Goal: Information Seeking & Learning: Compare options

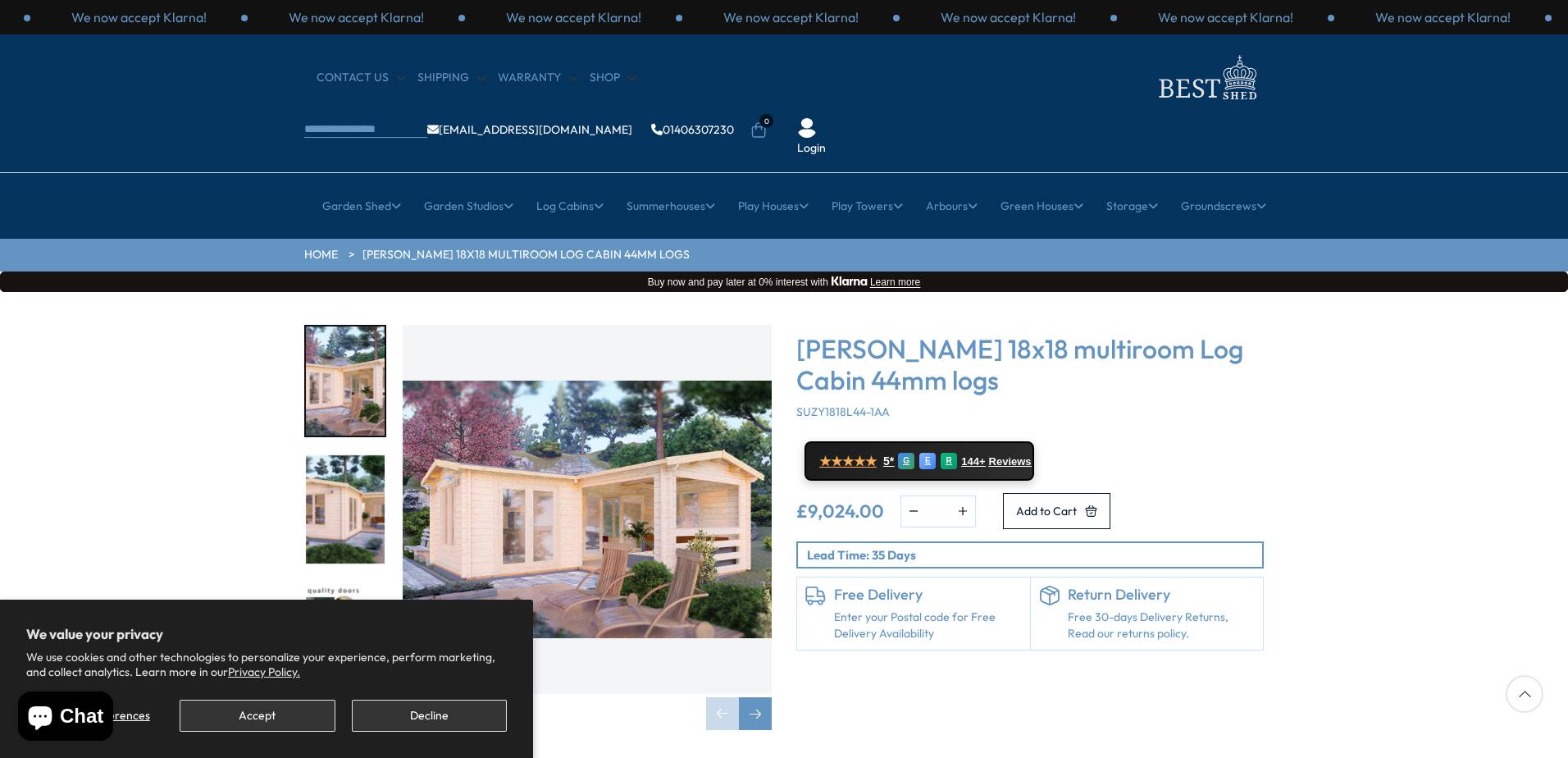
click at [664, 473] on img "1 / 7" at bounding box center [587, 509] width 369 height 369
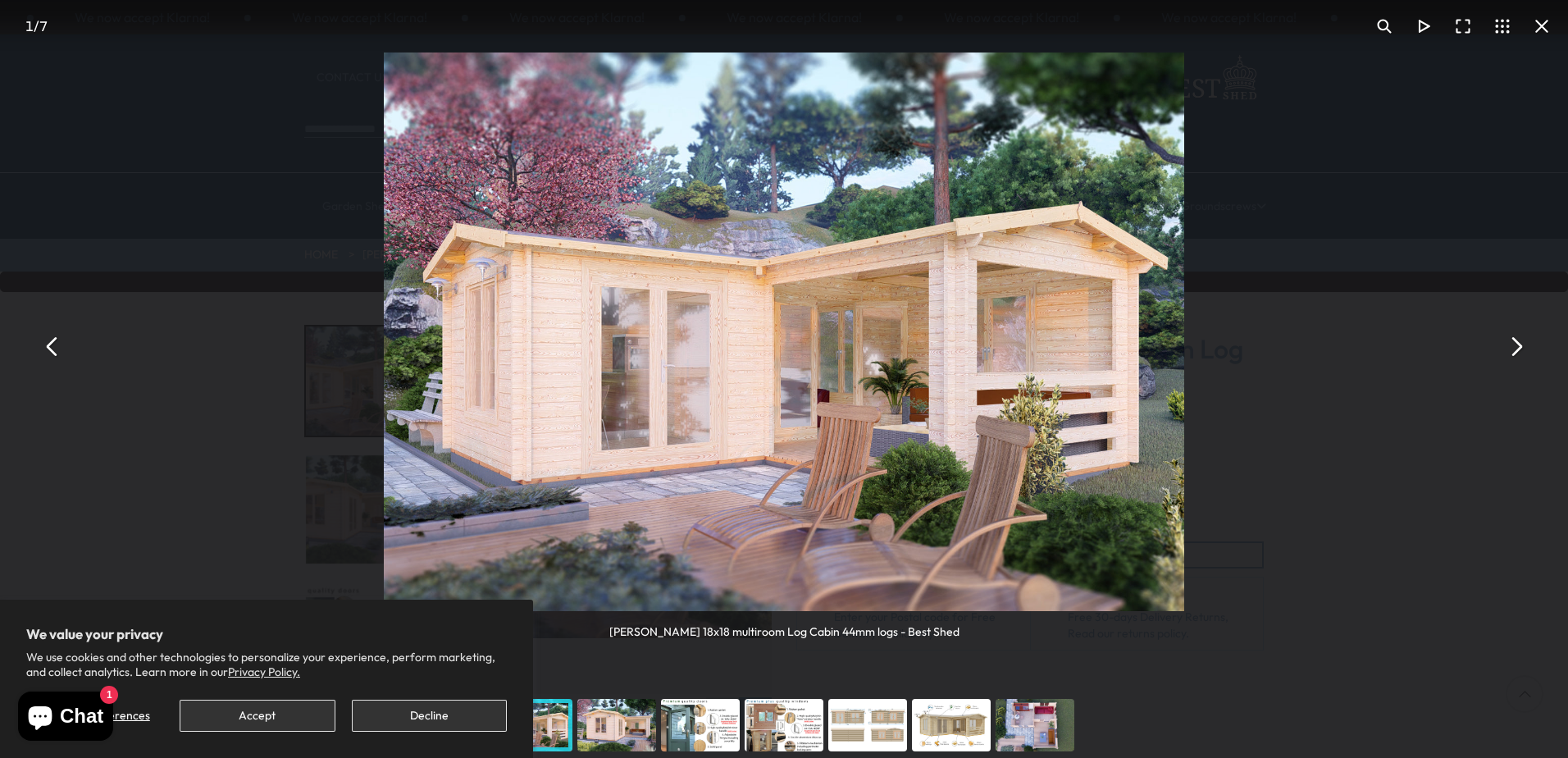
click at [1512, 360] on button "You can close this modal content with the ESC key" at bounding box center [1516, 346] width 40 height 40
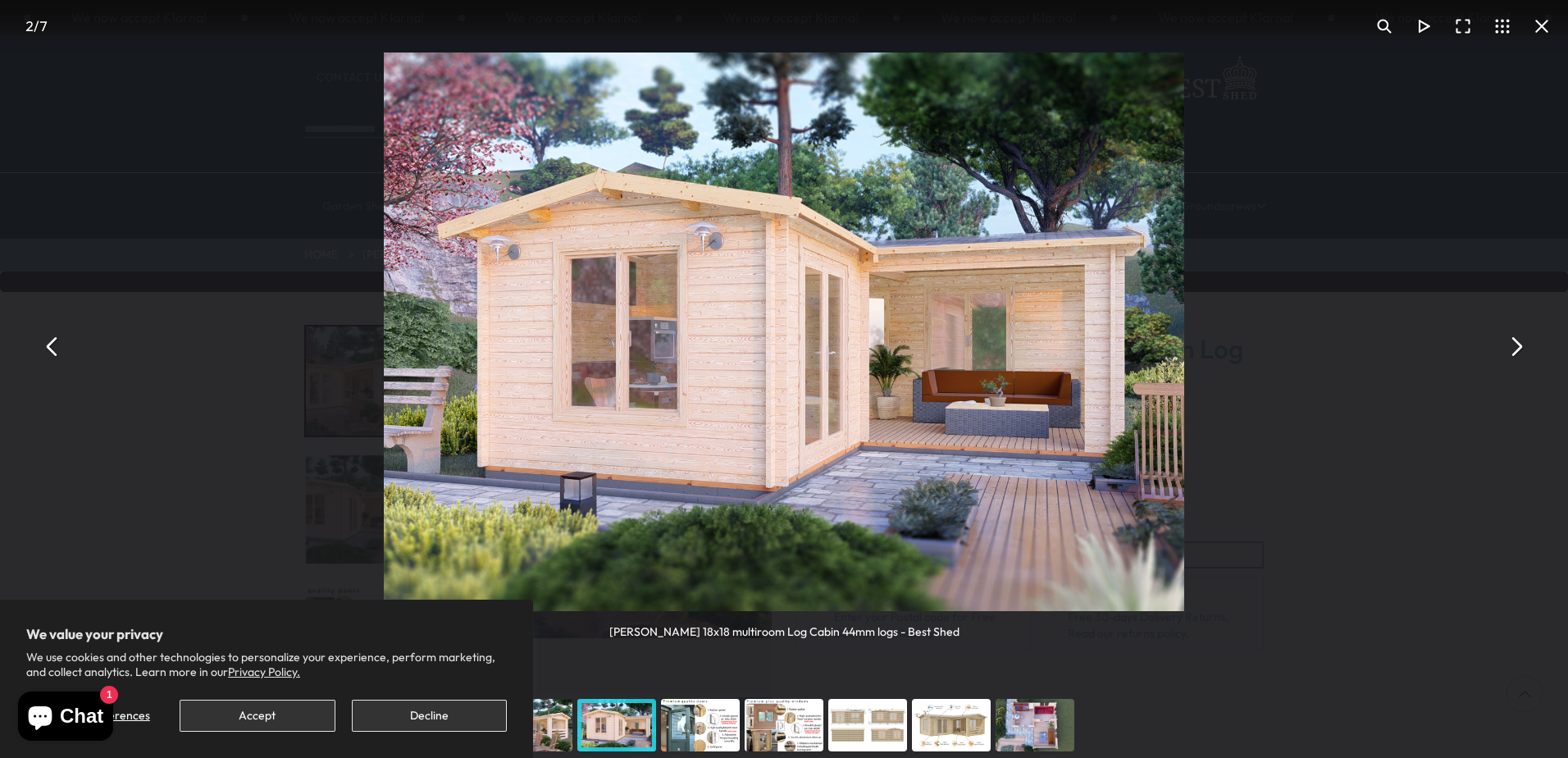
click at [437, 721] on button "Decline" at bounding box center [429, 715] width 155 height 32
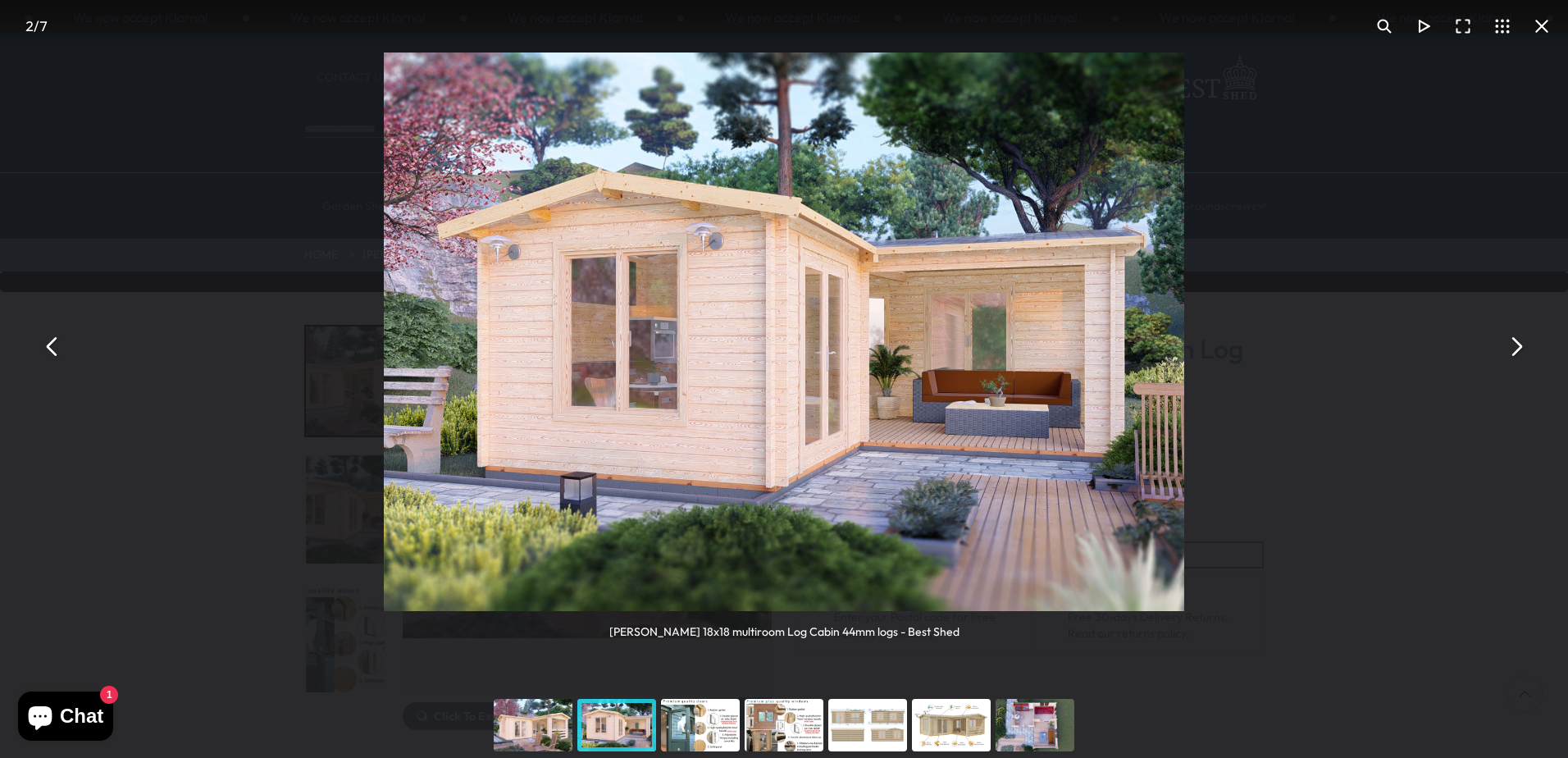
drag, startPoint x: 1113, startPoint y: 502, endPoint x: 1507, endPoint y: 144, distance: 532.4
click at [1507, 144] on div "Shire Suzy 18x18 multiroom Log Cabin 44mm logs - Best Shed" at bounding box center [784, 346] width 1568 height 693
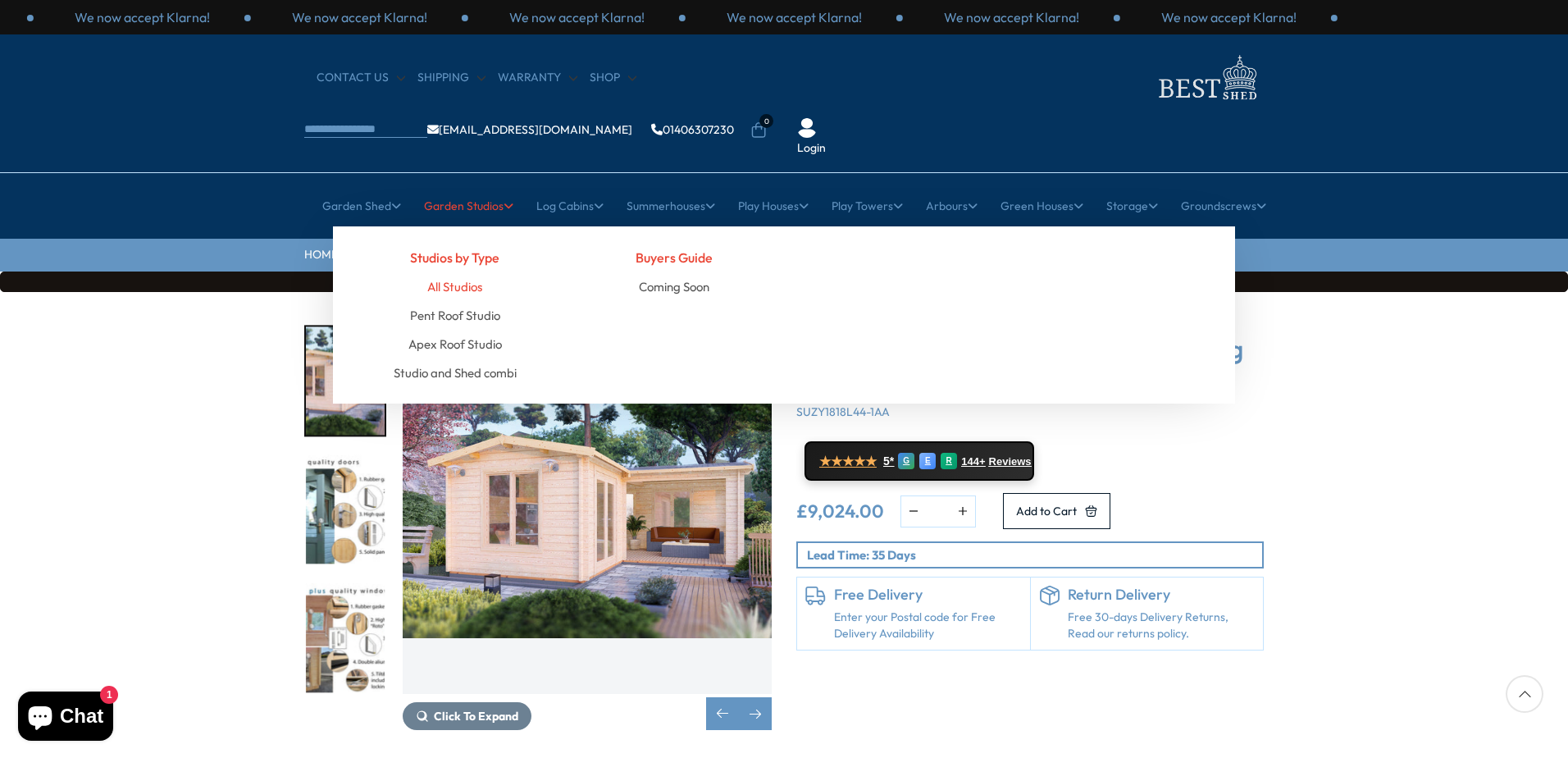
click at [470, 273] on link "All Studios" at bounding box center [455, 287] width 55 height 28
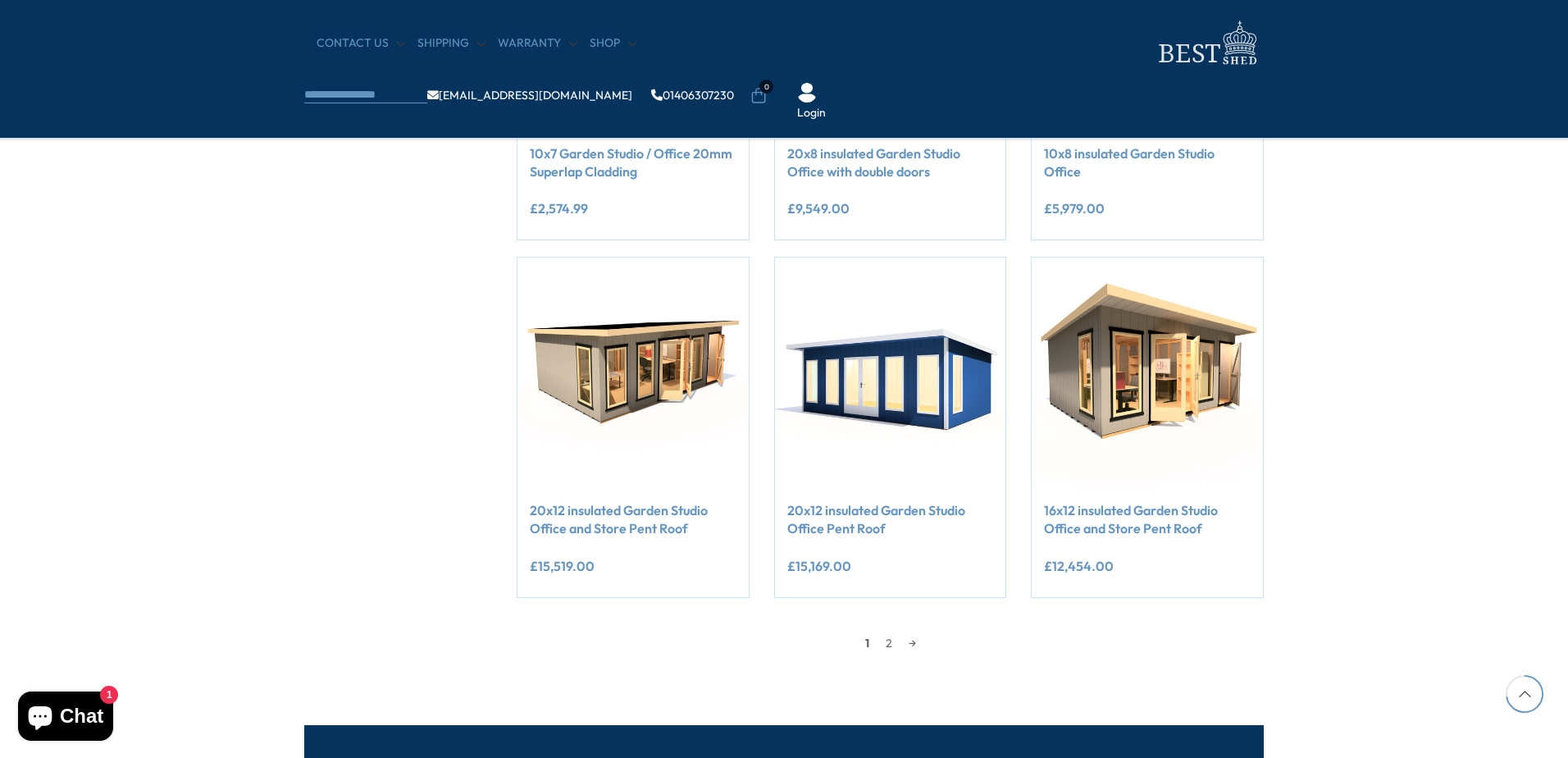
scroll to position [1476, 0]
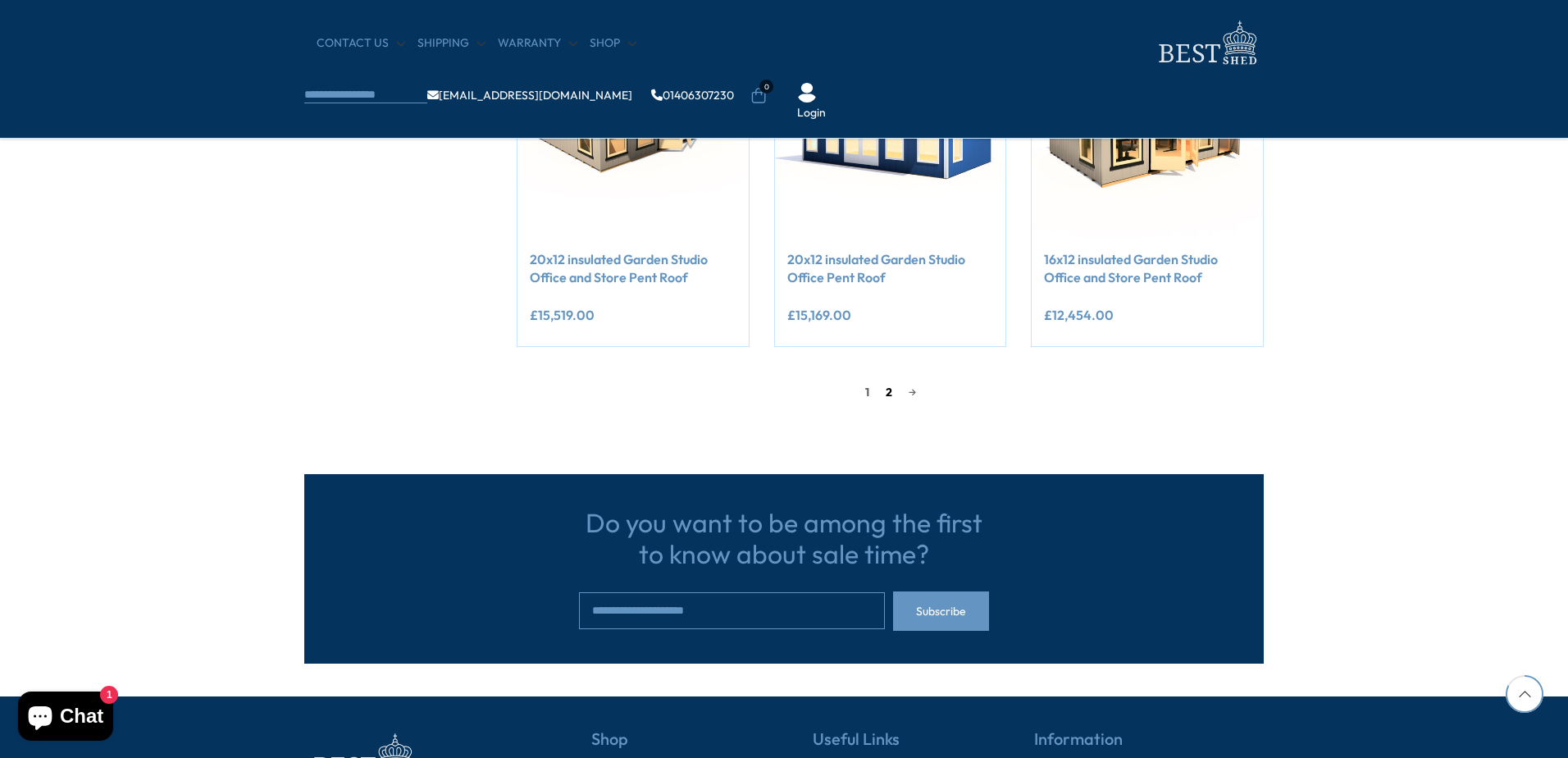
click at [885, 391] on link "2" at bounding box center [889, 391] width 23 height 25
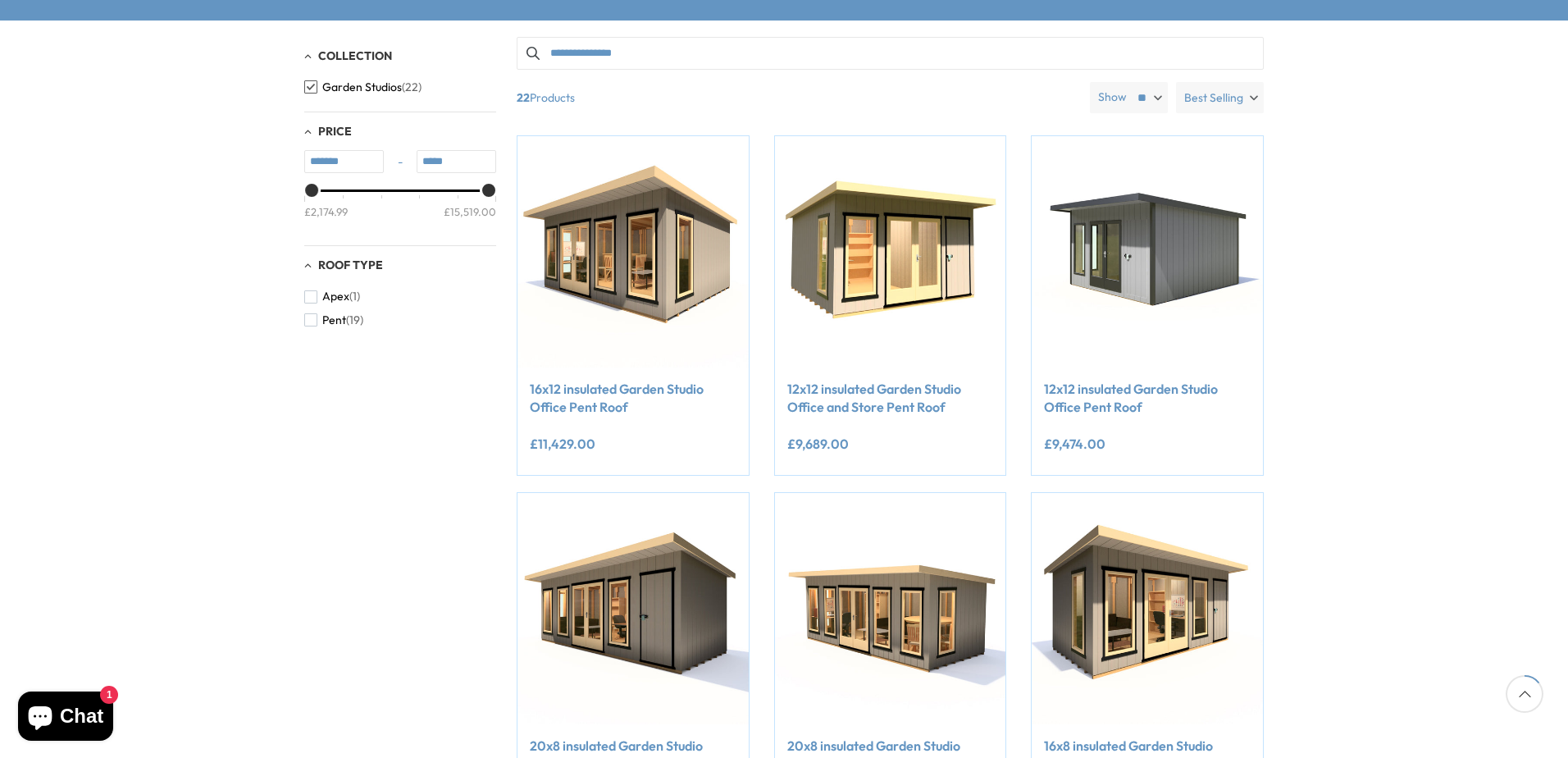
scroll to position [231, 0]
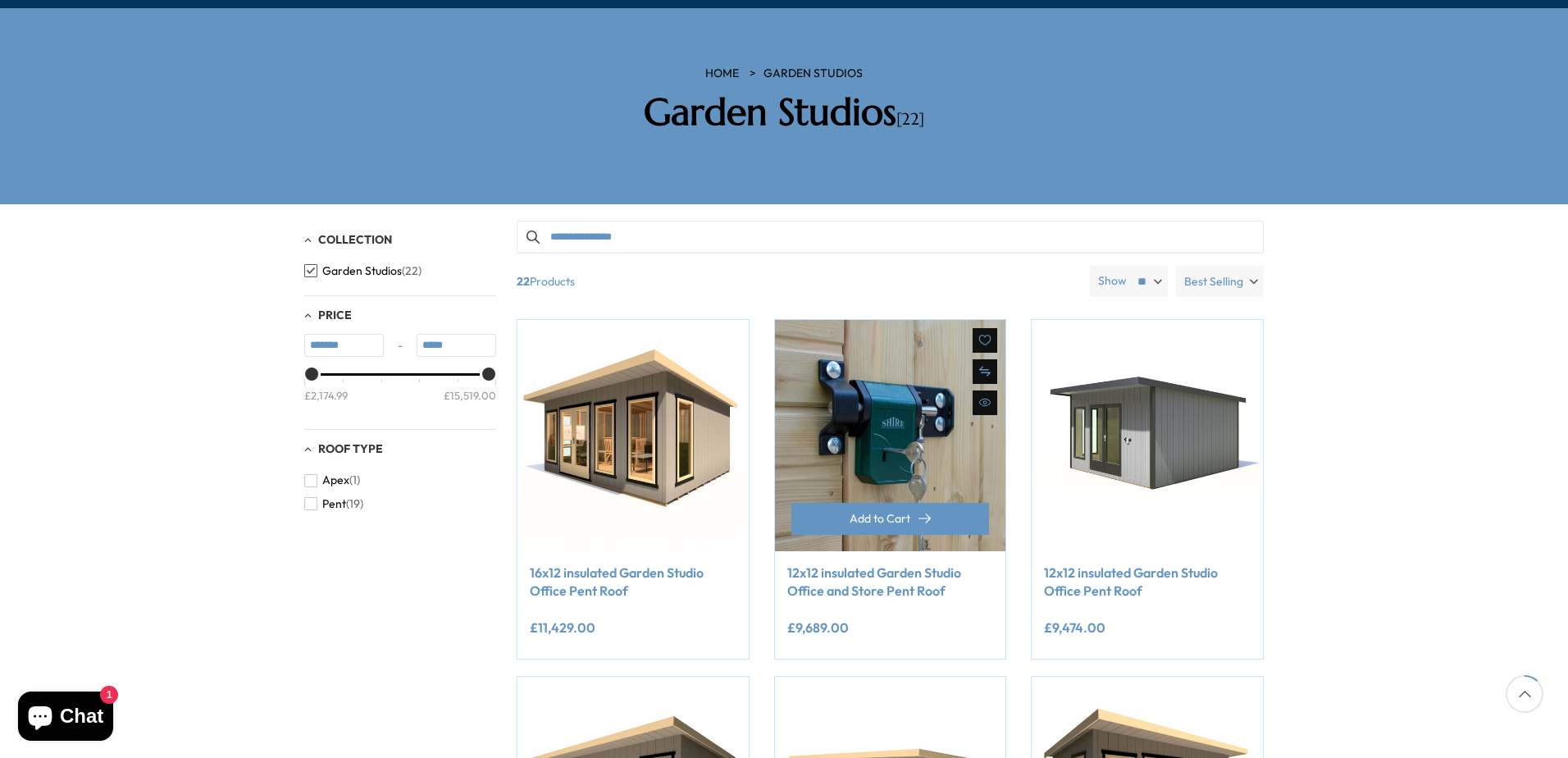
click at [889, 397] on img at bounding box center [890, 435] width 231 height 231
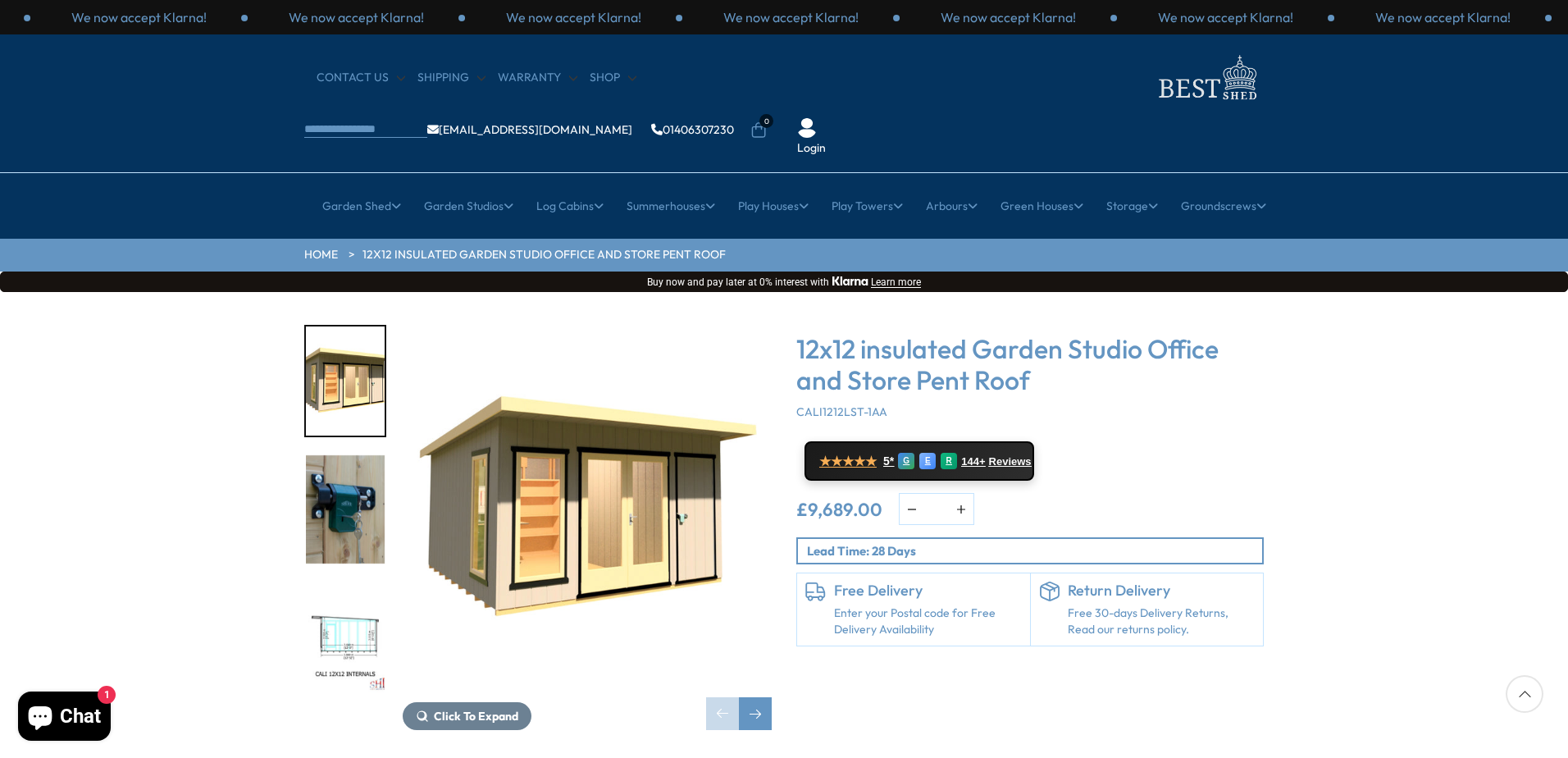
click at [581, 490] on img "1 / 9" at bounding box center [587, 509] width 369 height 369
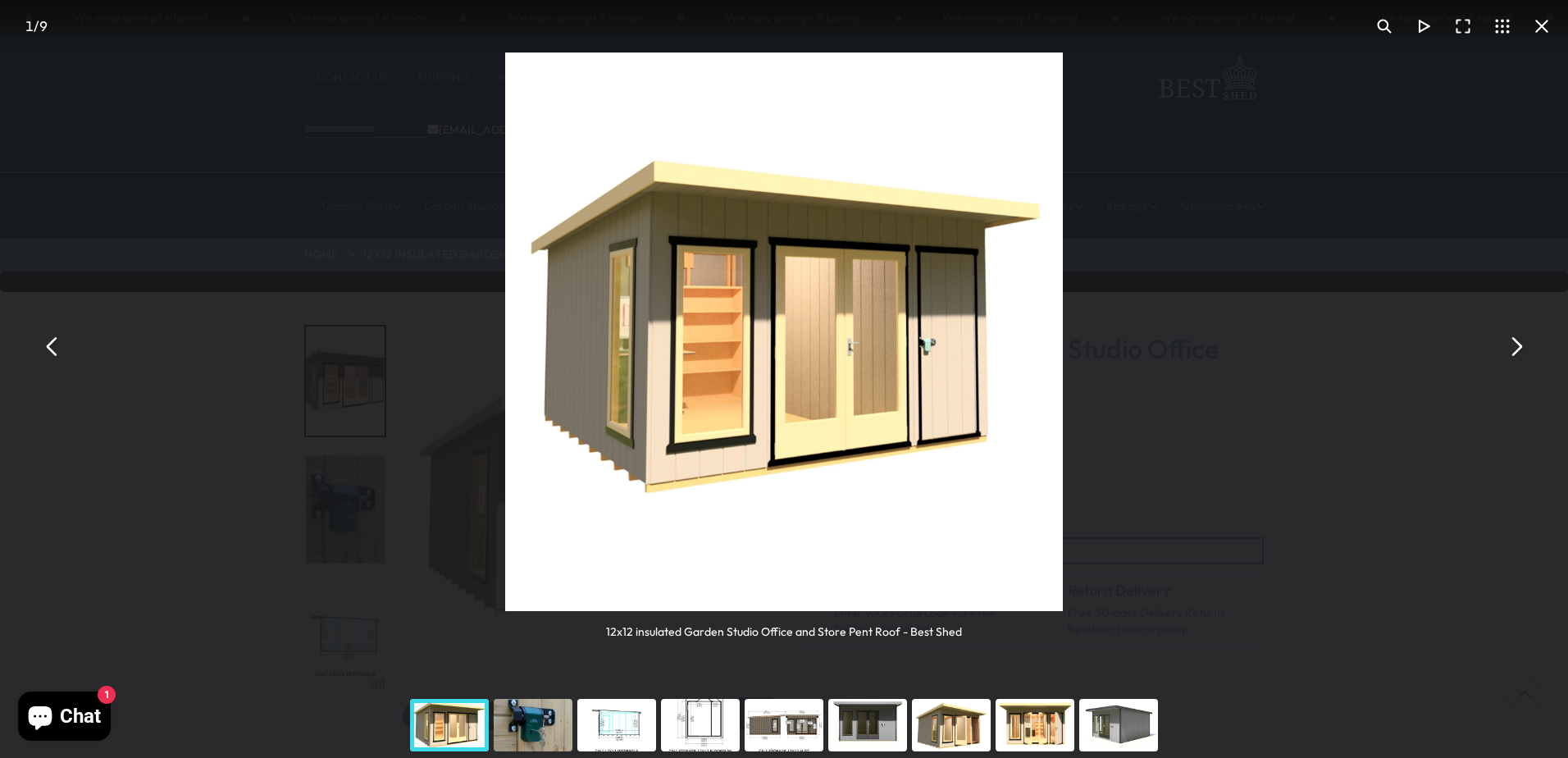
drag, startPoint x: 977, startPoint y: 403, endPoint x: 944, endPoint y: 400, distance: 33.1
click at [953, 403] on img "You can close this modal content with the ESC key" at bounding box center [784, 331] width 558 height 558
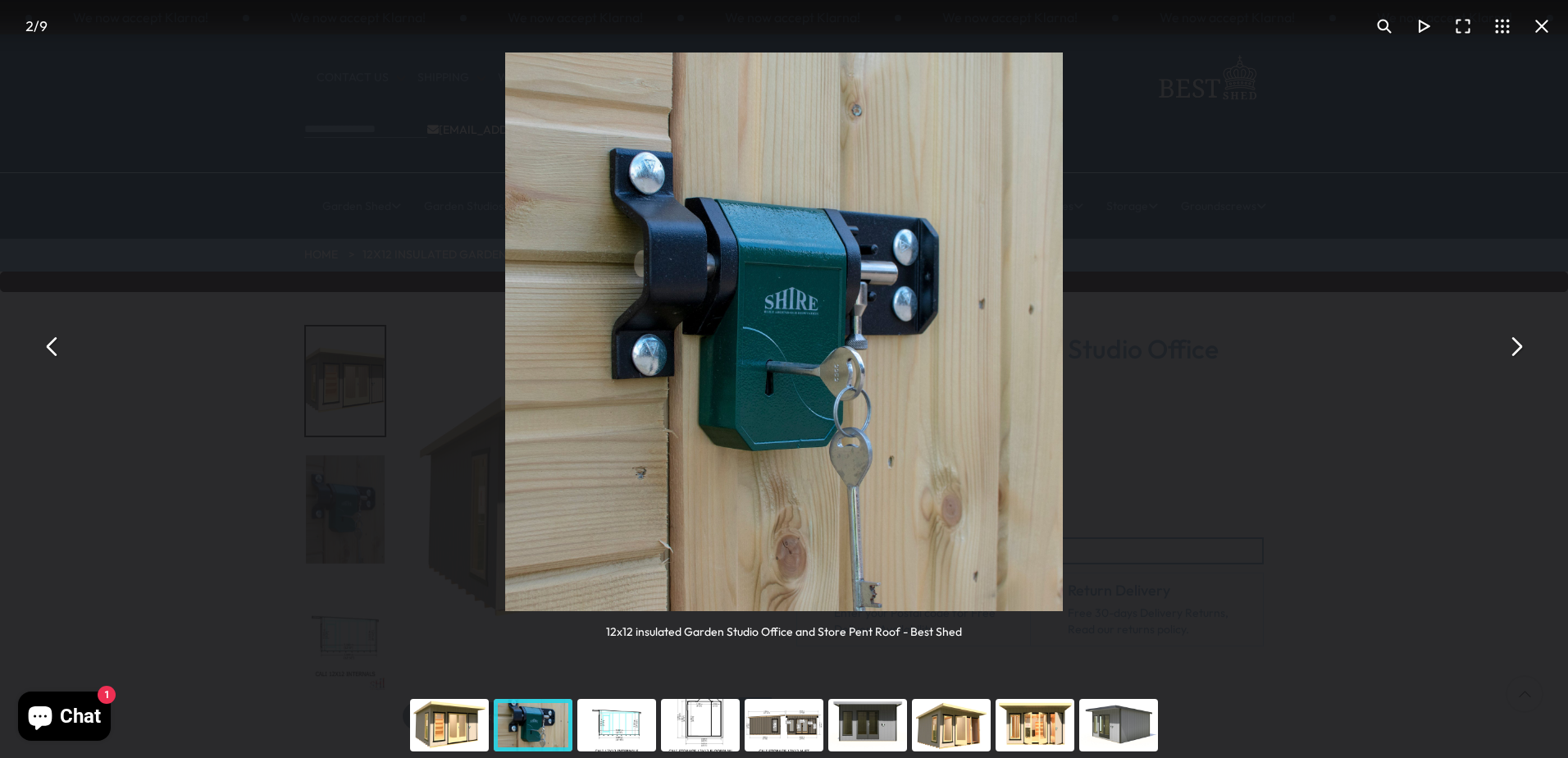
click at [831, 390] on img "You can close this modal content with the ESC key" at bounding box center [784, 331] width 558 height 558
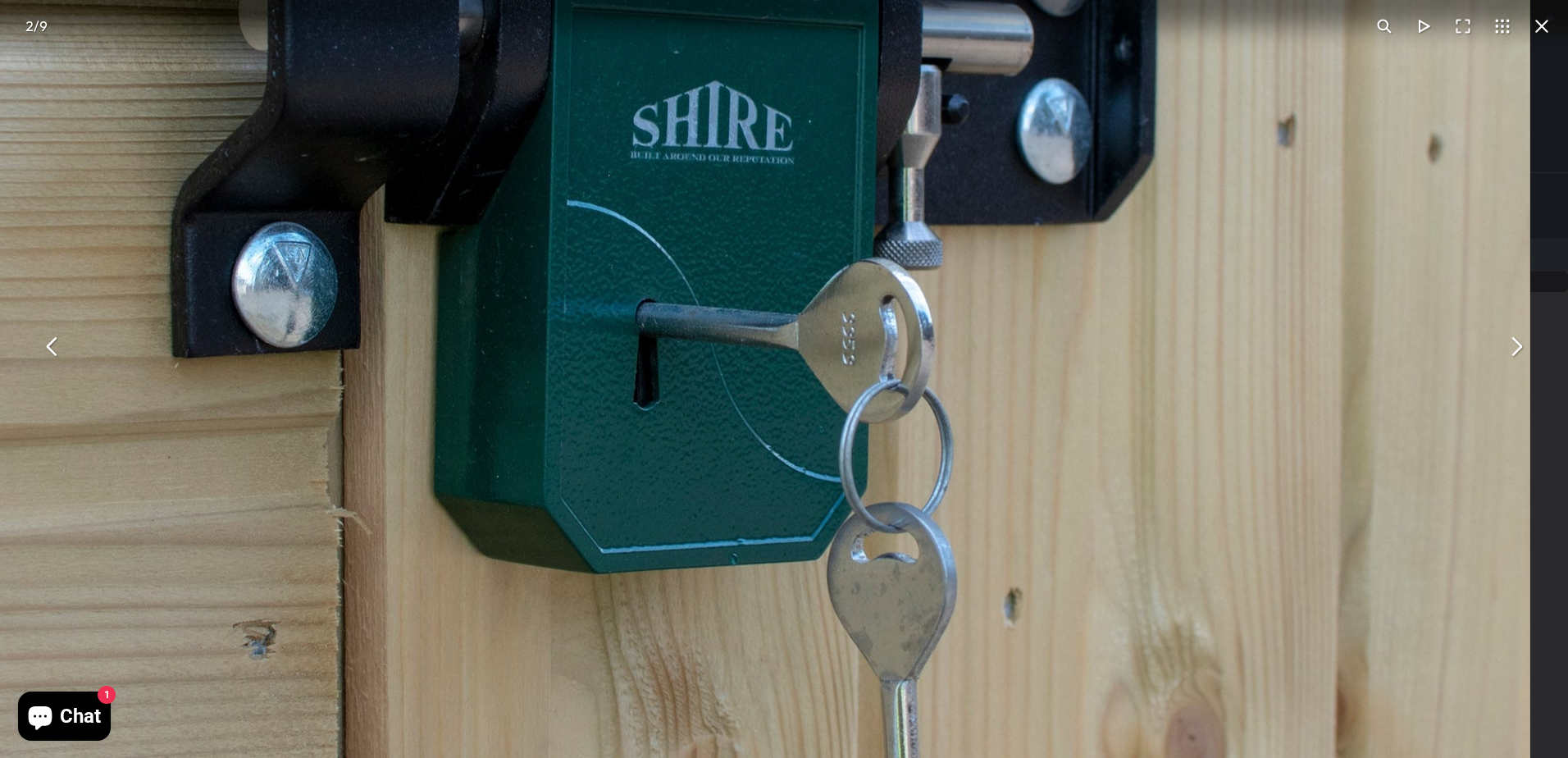
click at [831, 390] on img "You can close this modal content with the ESC key" at bounding box center [690, 215] width 1680 height 1680
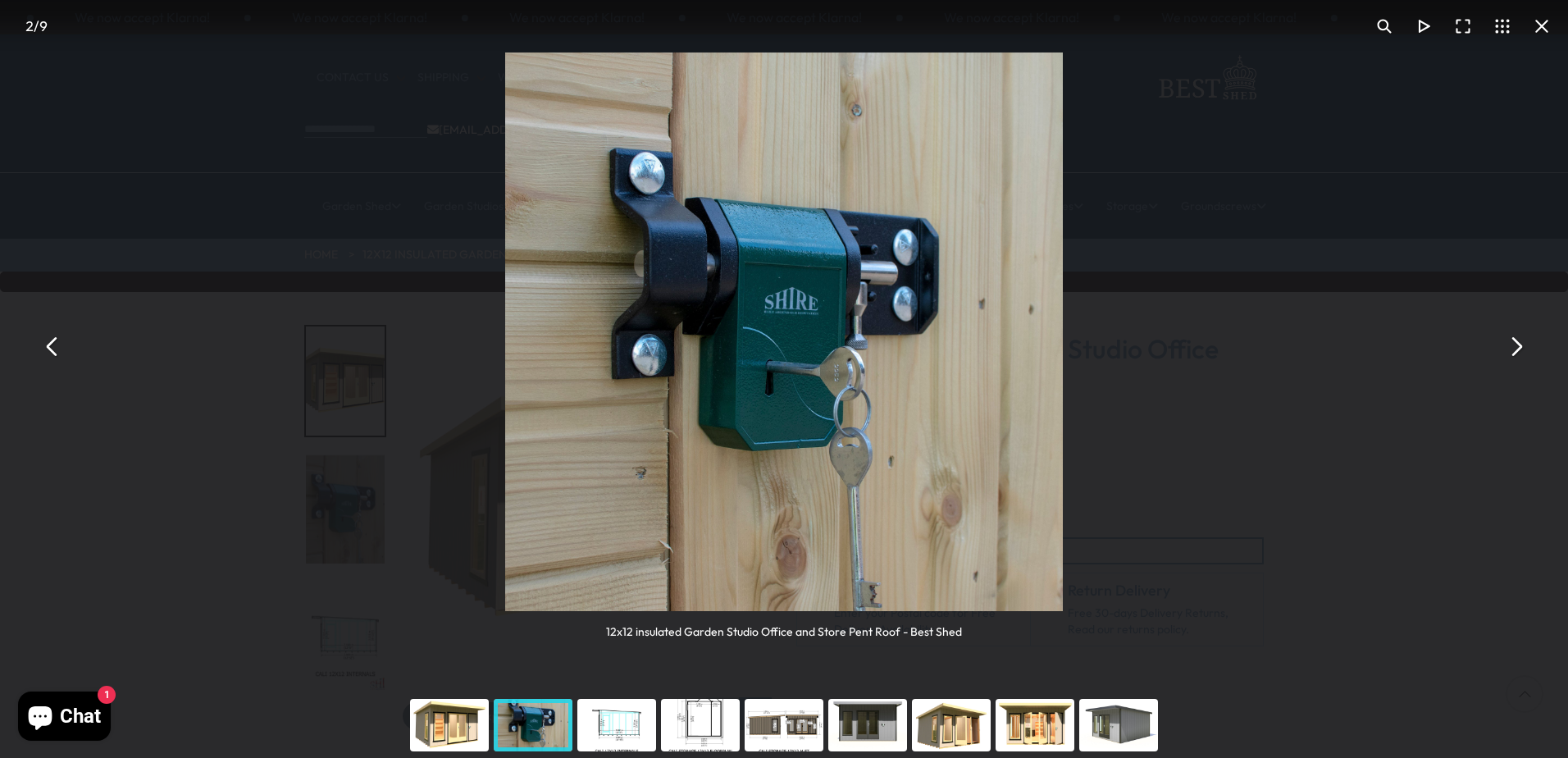
drag, startPoint x: 925, startPoint y: 391, endPoint x: 618, endPoint y: 371, distance: 307.7
click at [643, 371] on img "You can close this modal content with the ESC key" at bounding box center [784, 331] width 558 height 558
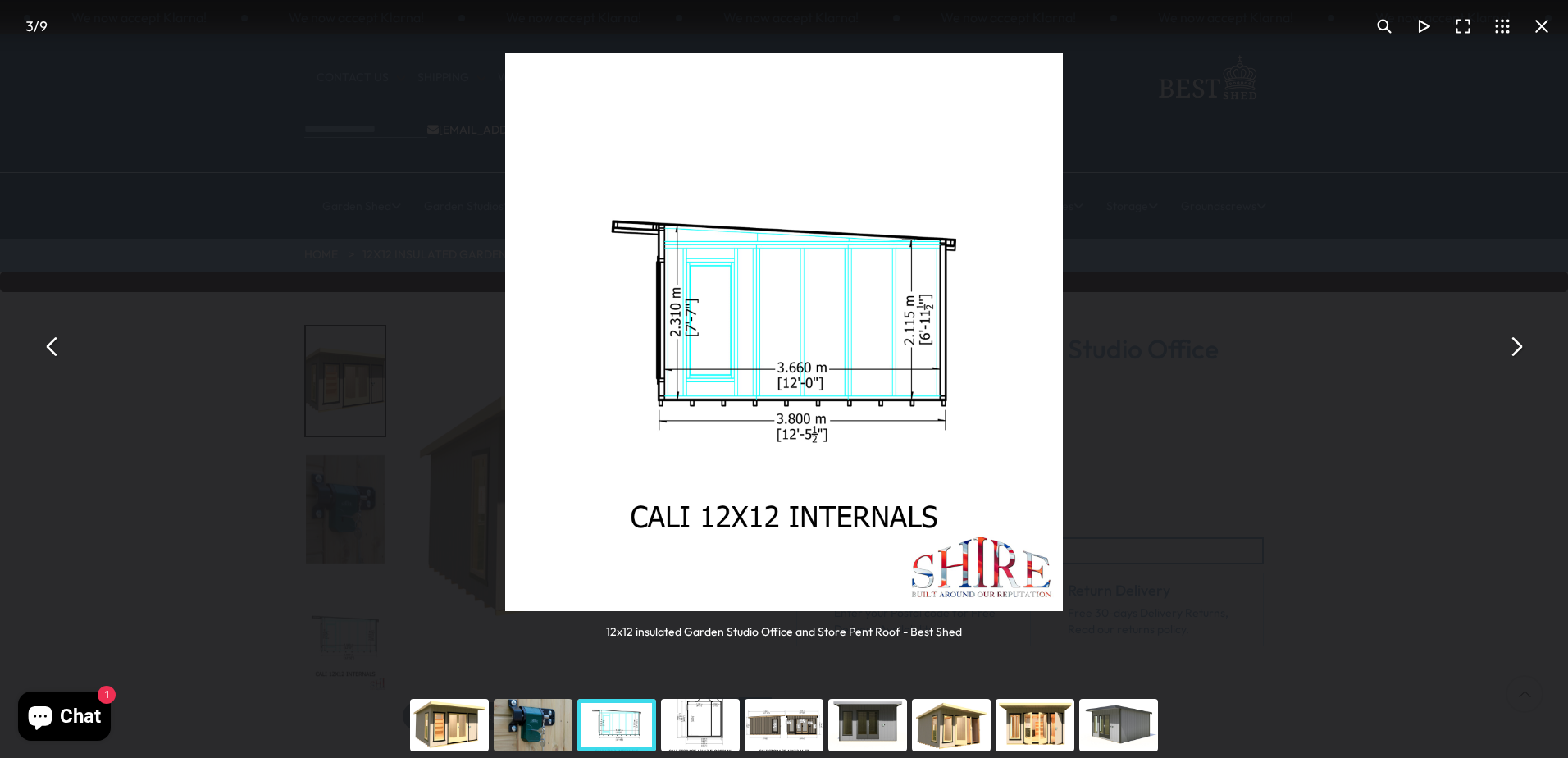
drag, startPoint x: 897, startPoint y: 391, endPoint x: 710, endPoint y: 374, distance: 187.8
click at [732, 378] on img "You can close this modal content with the ESC key" at bounding box center [784, 331] width 558 height 558
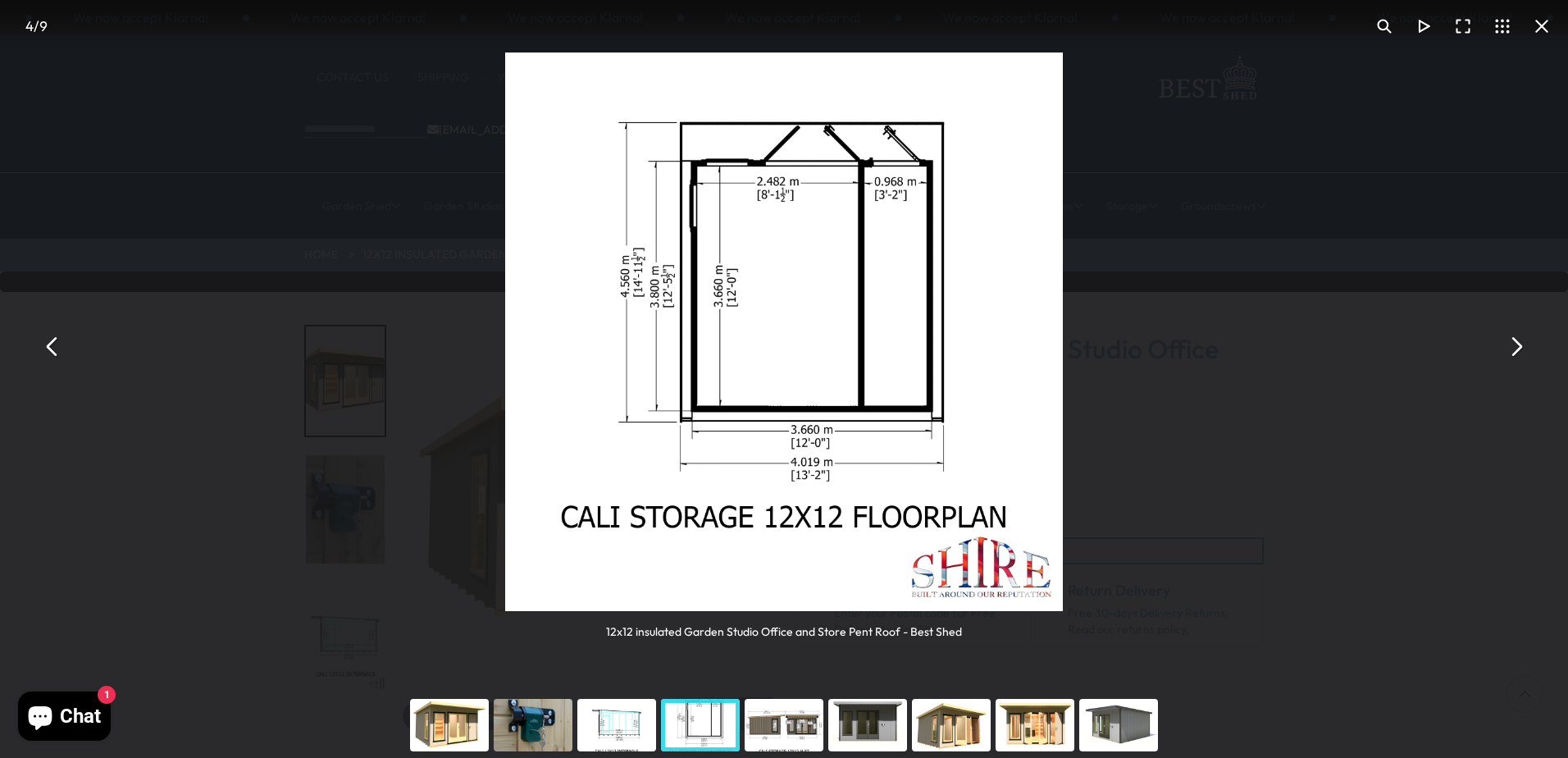
drag, startPoint x: 841, startPoint y: 383, endPoint x: 543, endPoint y: 360, distance: 298.9
click at [562, 361] on img "You can close this modal content with the ESC key" at bounding box center [784, 331] width 558 height 558
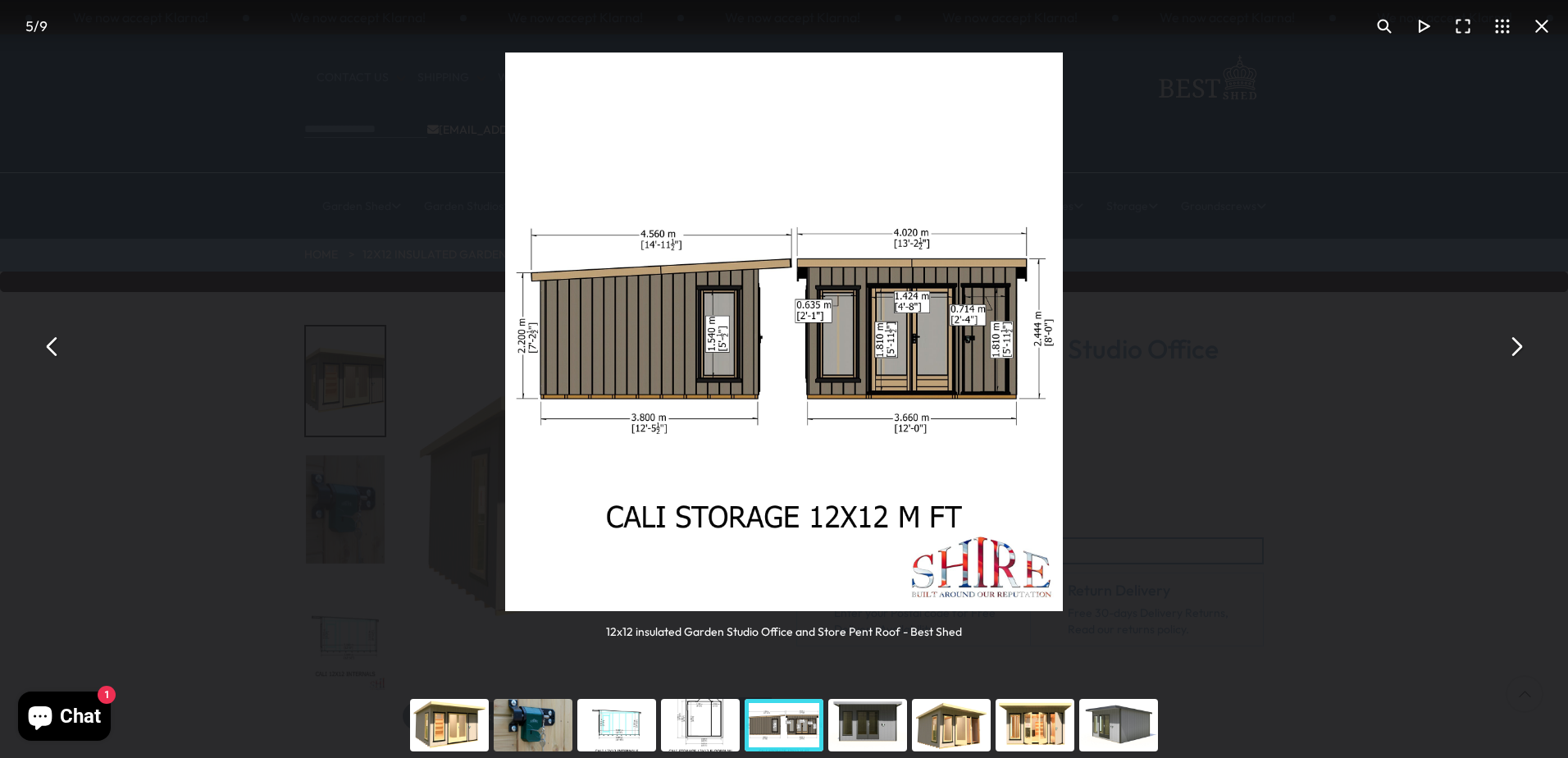
drag, startPoint x: 890, startPoint y: 379, endPoint x: 739, endPoint y: 379, distance: 151.0
click at [739, 379] on img "You can close this modal content with the ESC key" at bounding box center [784, 331] width 558 height 558
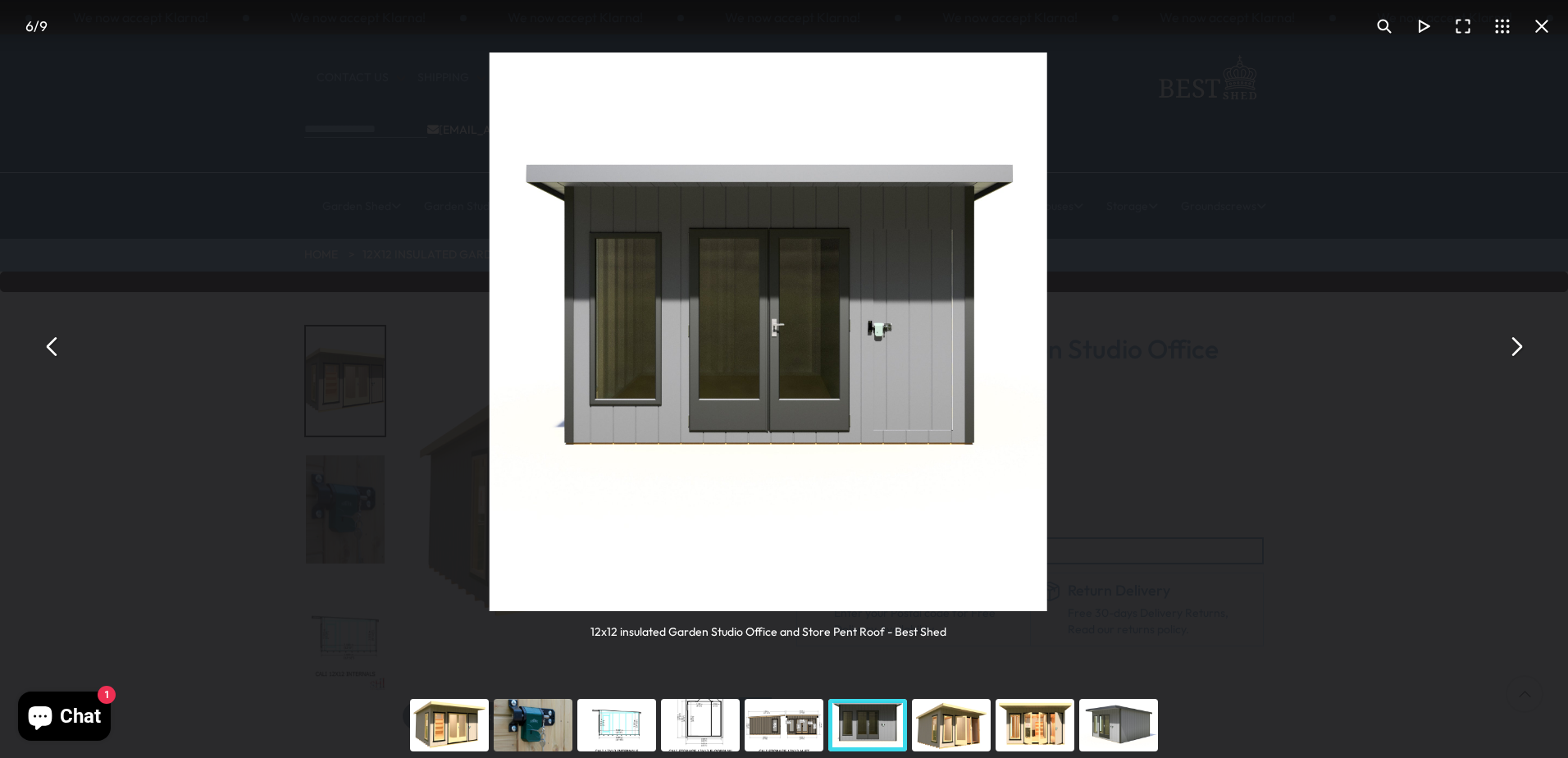
drag, startPoint x: 798, startPoint y: 369, endPoint x: 676, endPoint y: 368, distance: 122.0
click at [689, 369] on img "You can close this modal content with the ESC key" at bounding box center [767, 331] width 558 height 558
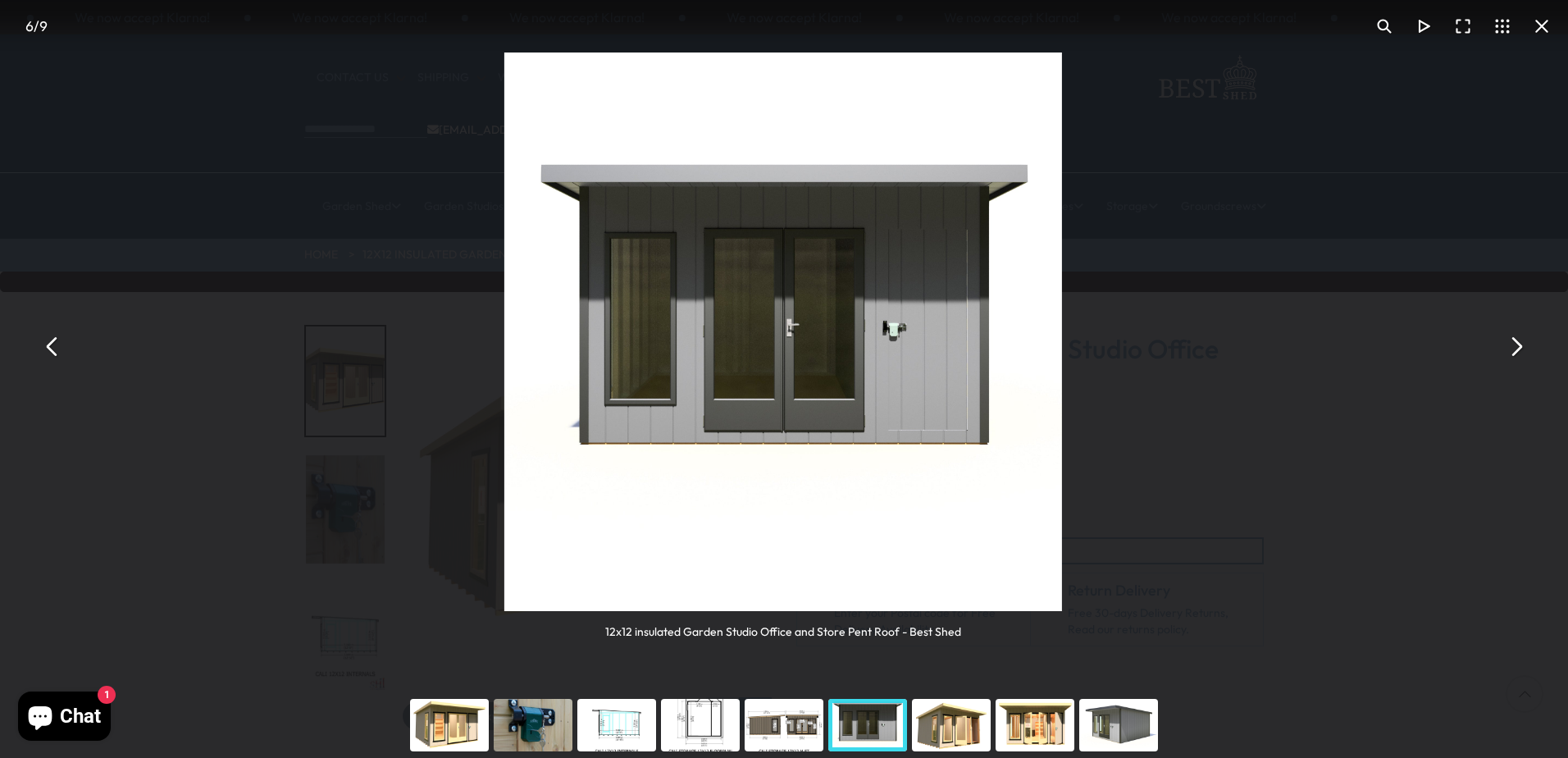
drag, startPoint x: 808, startPoint y: 373, endPoint x: 462, endPoint y: 341, distance: 347.5
click at [575, 354] on img "You can close this modal content with the ESC key" at bounding box center [783, 331] width 558 height 558
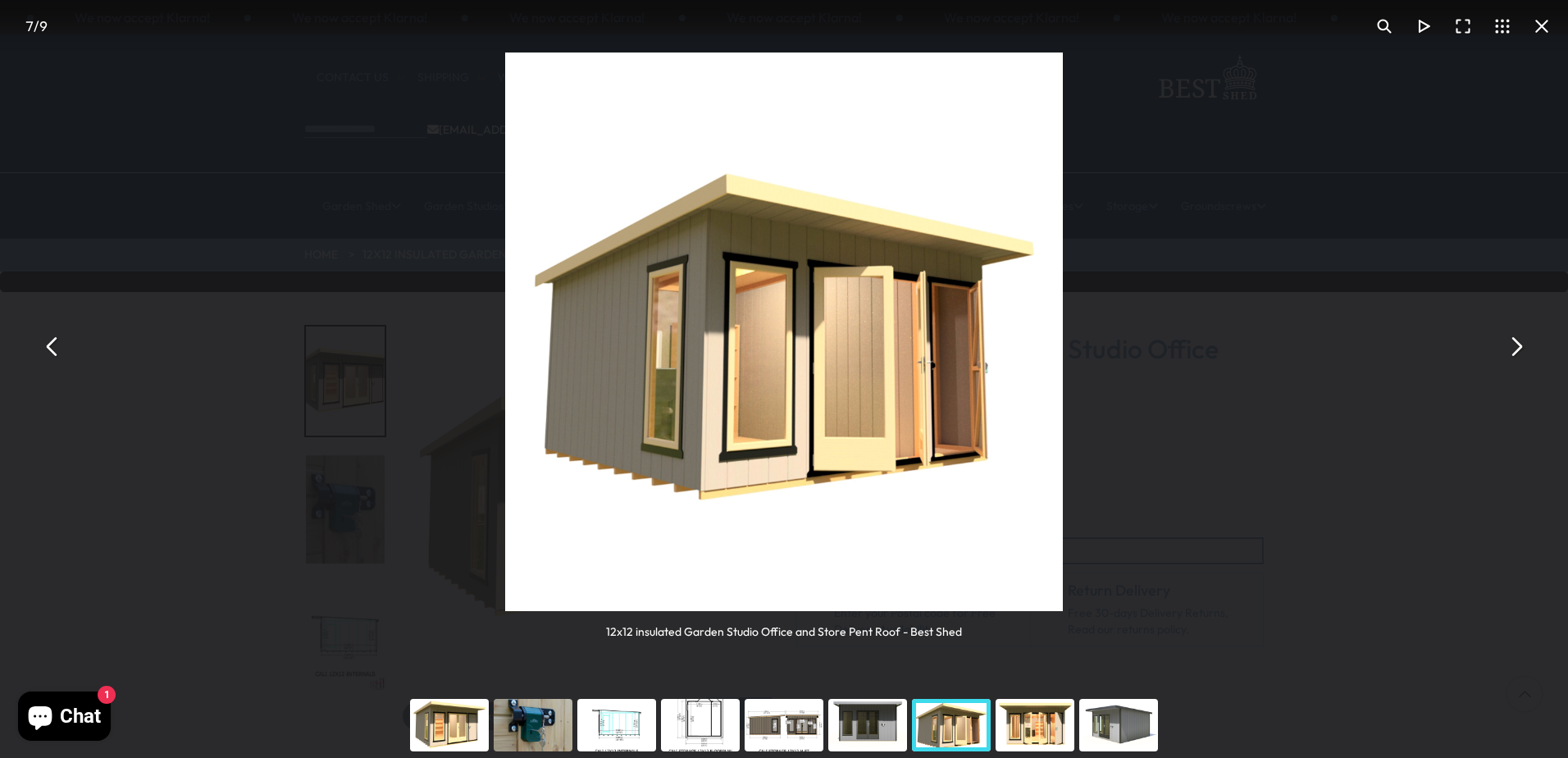
drag, startPoint x: 692, startPoint y: 354, endPoint x: 546, endPoint y: 343, distance: 146.4
click at [546, 343] on img "You can close this modal content with the ESC key" at bounding box center [784, 331] width 558 height 558
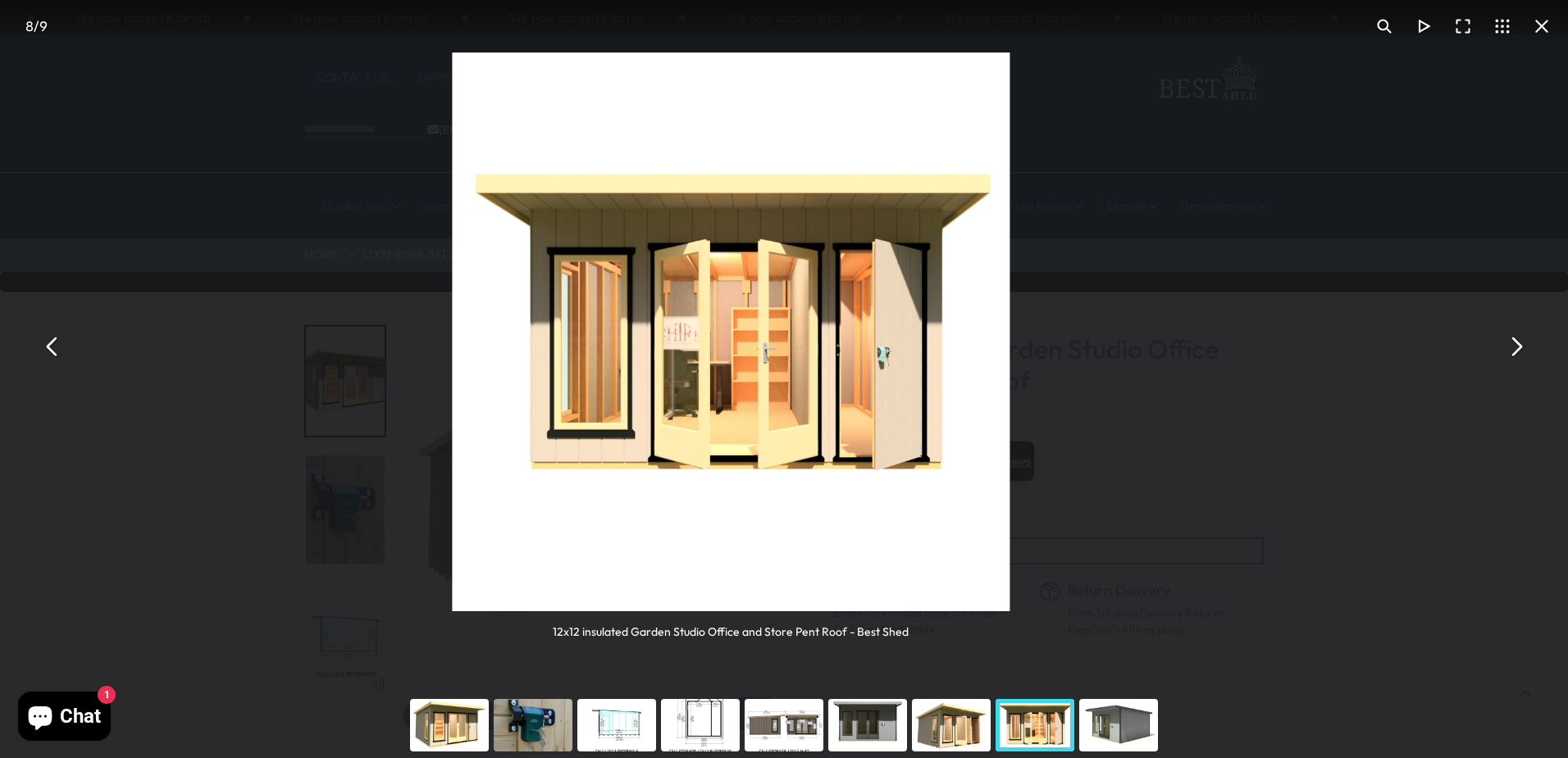
drag, startPoint x: 858, startPoint y: 397, endPoint x: 572, endPoint y: 367, distance: 287.6
click at [573, 367] on img "You can close this modal content with the ESC key" at bounding box center [730, 331] width 558 height 558
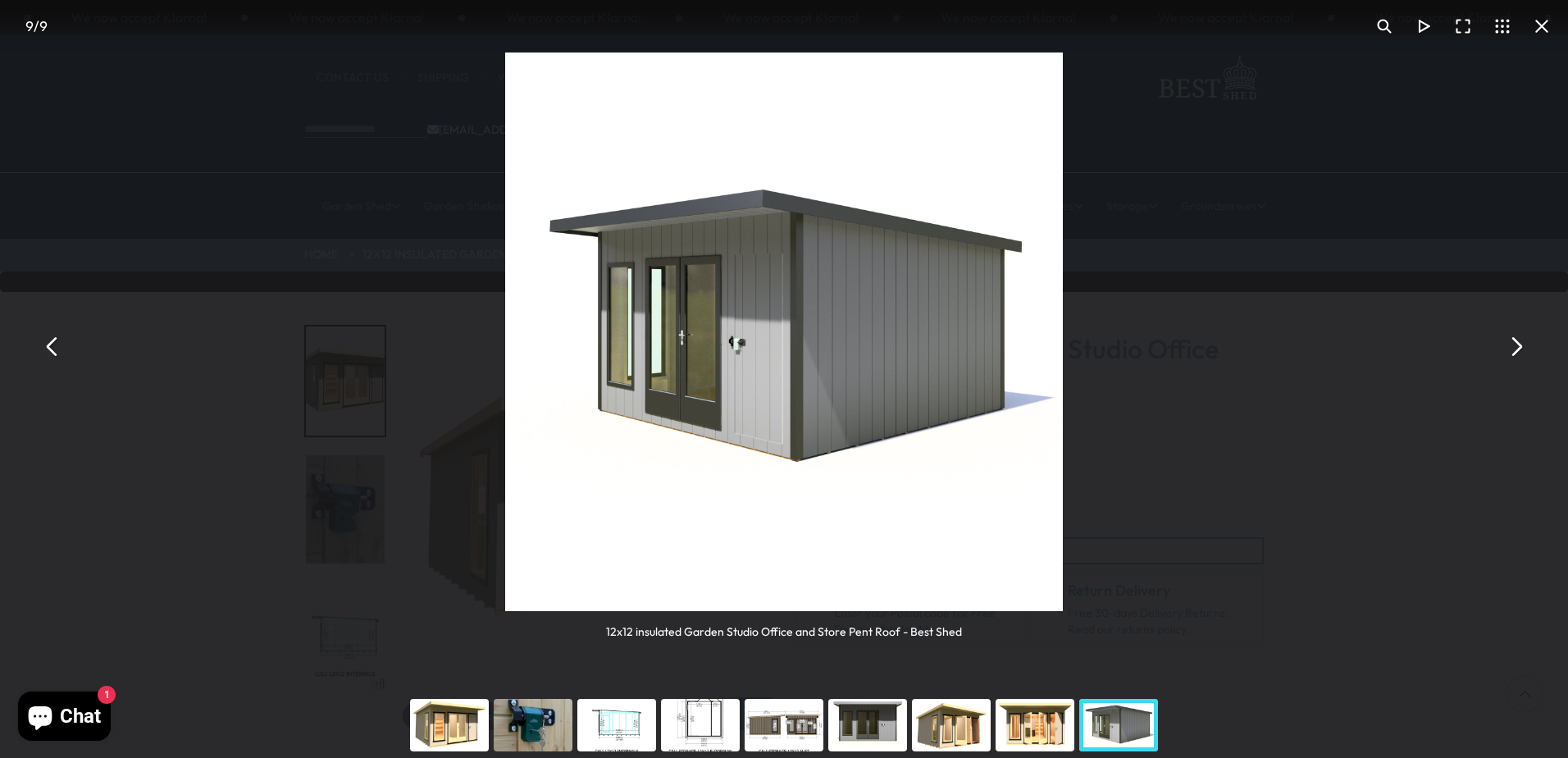
click at [1546, 31] on button "You can close this modal content with the ESC key" at bounding box center [1542, 27] width 40 height 40
